Goal: Book appointment/travel/reservation

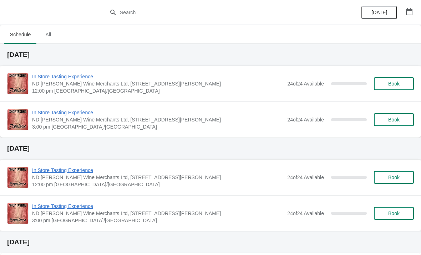
click at [410, 12] on icon "button" at bounding box center [408, 11] width 7 height 7
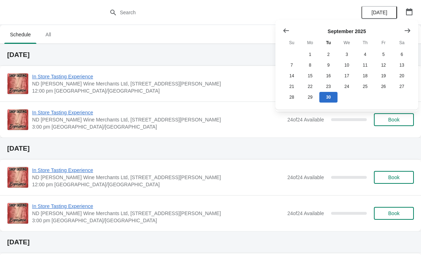
click at [401, 31] on button "Show next month, October 2025" at bounding box center [407, 30] width 13 height 13
click at [405, 25] on button "Show next month, November 2025" at bounding box center [407, 30] width 13 height 13
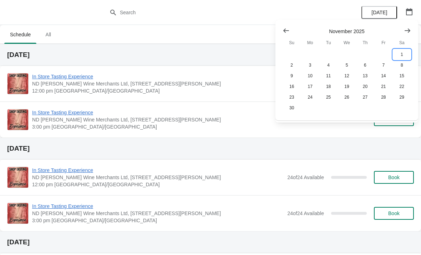
click at [401, 55] on button "1" at bounding box center [402, 54] width 18 height 11
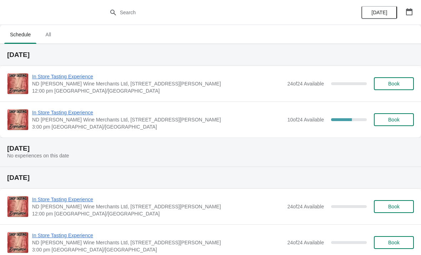
click at [230, 89] on span "12:00 pm [GEOGRAPHIC_DATA]/[GEOGRAPHIC_DATA]" at bounding box center [157, 90] width 251 height 7
click at [215, 110] on span "In Store Tasting Experience" at bounding box center [157, 112] width 251 height 7
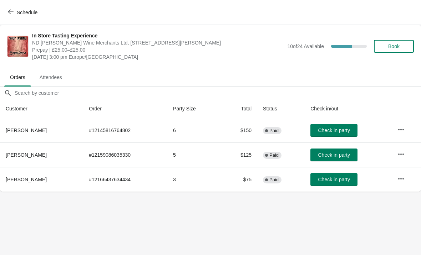
click at [392, 42] on button "Book" at bounding box center [394, 46] width 40 height 13
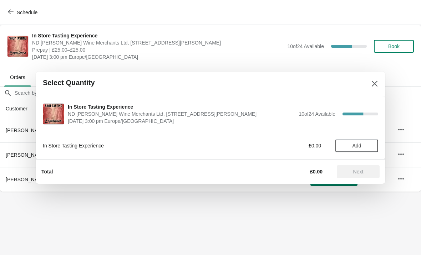
click at [358, 144] on span "Add" at bounding box center [356, 146] width 9 height 6
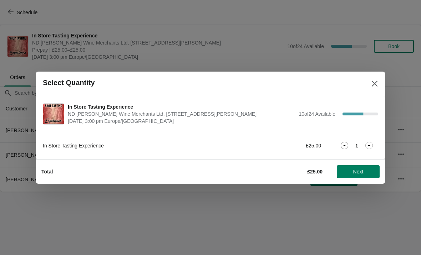
click at [368, 144] on icon at bounding box center [368, 145] width 7 height 7
click at [369, 145] on icon at bounding box center [368, 145] width 7 height 7
click at [371, 146] on icon at bounding box center [368, 145] width 7 height 7
click at [368, 145] on icon at bounding box center [368, 145] width 7 height 7
click at [369, 146] on icon at bounding box center [369, 145] width 2 height 2
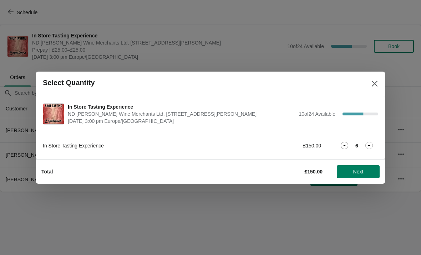
click at [371, 146] on icon at bounding box center [368, 145] width 7 height 7
click at [360, 173] on span "Next" at bounding box center [358, 172] width 10 height 6
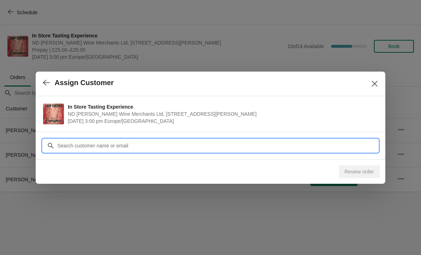
click at [208, 144] on input "Customer" at bounding box center [217, 145] width 321 height 13
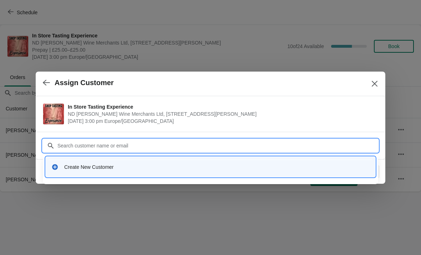
click at [91, 157] on div "Create New Customer" at bounding box center [211, 167] width 330 height 20
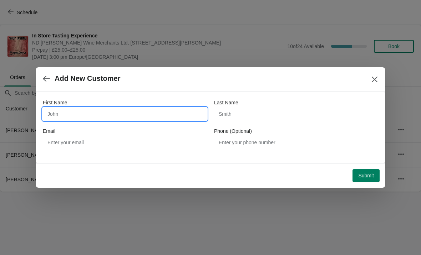
click at [90, 110] on input "First Name" at bounding box center [125, 114] width 164 height 13
type input "Niamh"
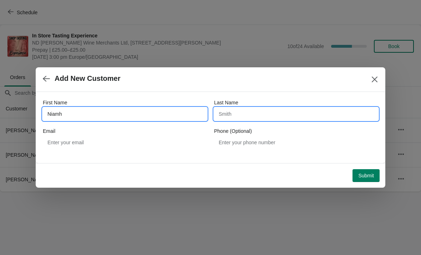
click at [266, 109] on input "Last Name" at bounding box center [296, 114] width 164 height 13
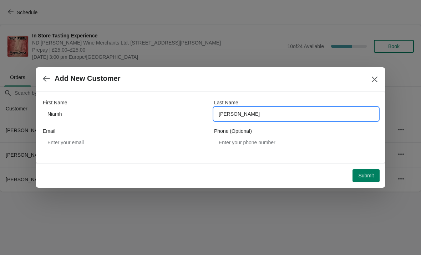
type input "[PERSON_NAME]"
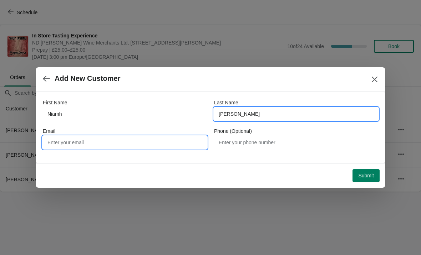
click at [82, 142] on input "Email" at bounding box center [125, 142] width 164 height 13
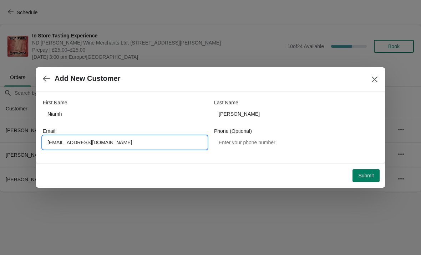
type input "[EMAIL_ADDRESS][DOMAIN_NAME]"
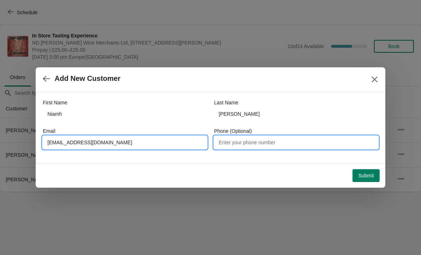
click at [275, 144] on input "Phone (Optional)" at bounding box center [296, 142] width 164 height 13
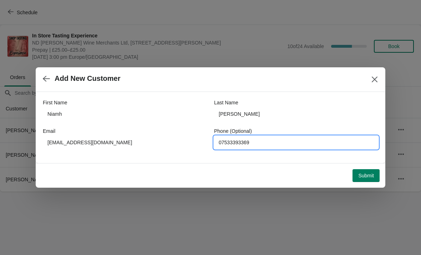
type input "07533393369"
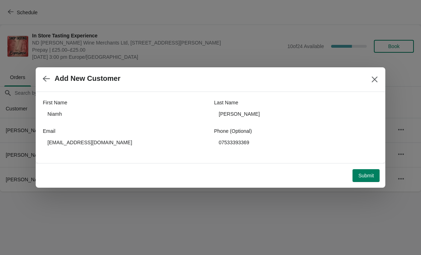
click at [362, 173] on span "Submit" at bounding box center [366, 176] width 16 height 6
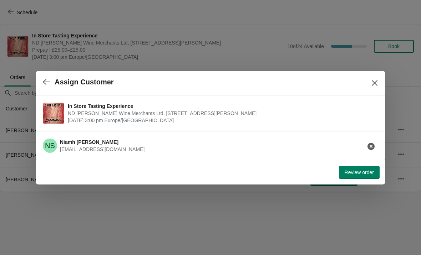
click at [354, 173] on span "Review order" at bounding box center [359, 173] width 29 height 6
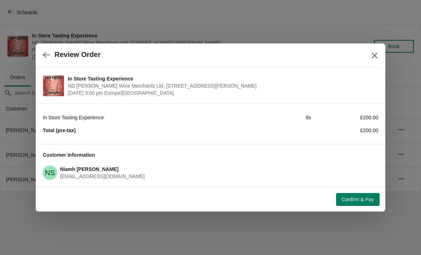
click at [365, 198] on span "Confirm & Pay" at bounding box center [358, 200] width 32 height 6
